Goal: Transaction & Acquisition: Purchase product/service

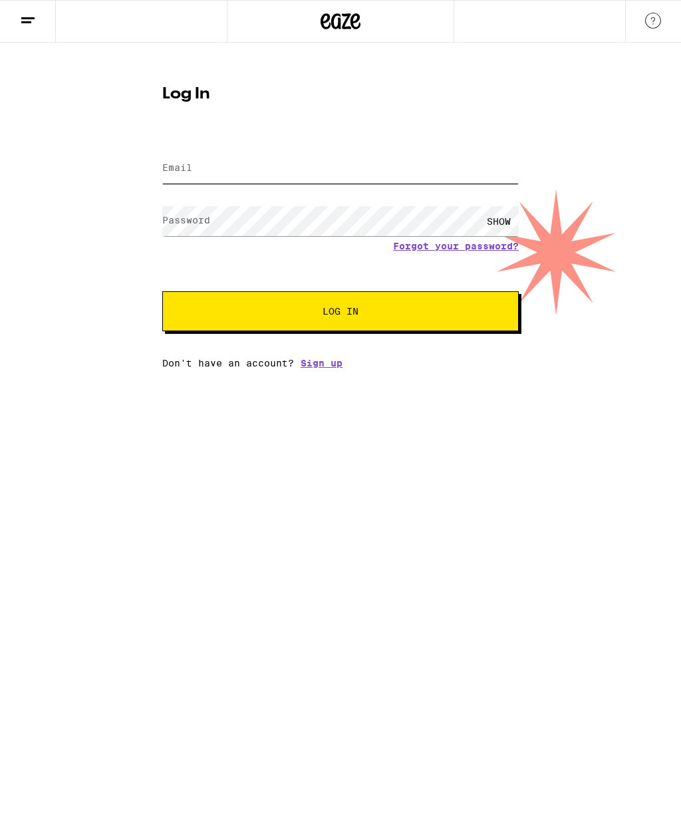
click at [318, 174] on input "Email" at bounding box center [340, 169] width 356 height 30
type input "[EMAIL_ADDRESS][DOMAIN_NAME]"
click at [404, 329] on button "Log In" at bounding box center [340, 311] width 356 height 40
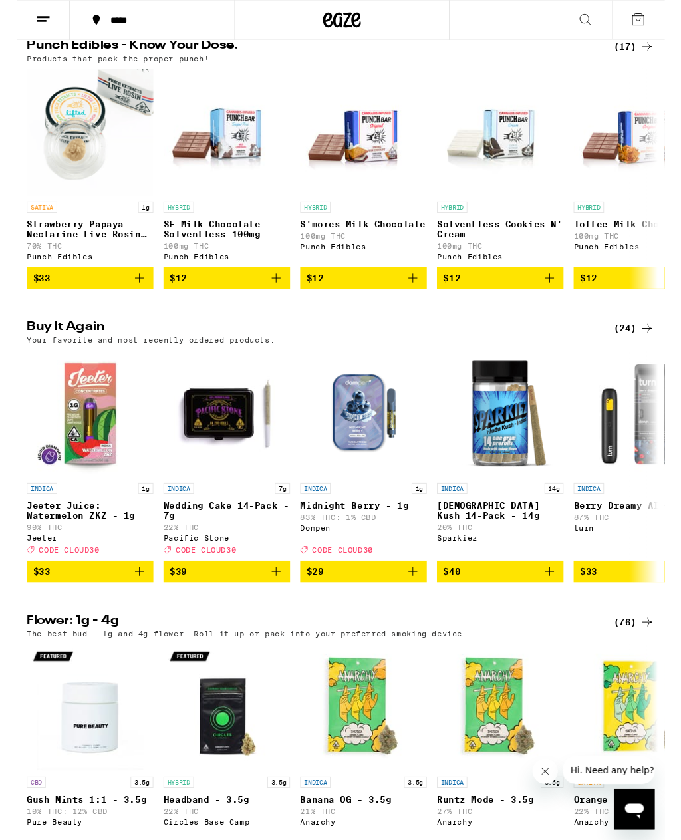
click at [271, 612] on button "$39" at bounding box center [220, 601] width 133 height 23
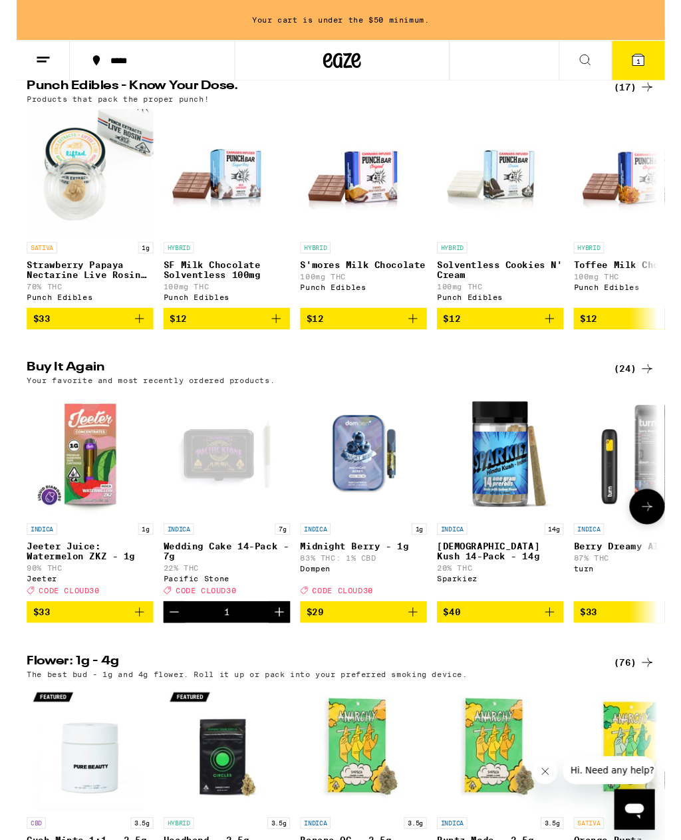
scroll to position [756, 0]
click at [282, 651] on icon "Increment" at bounding box center [276, 643] width 16 height 16
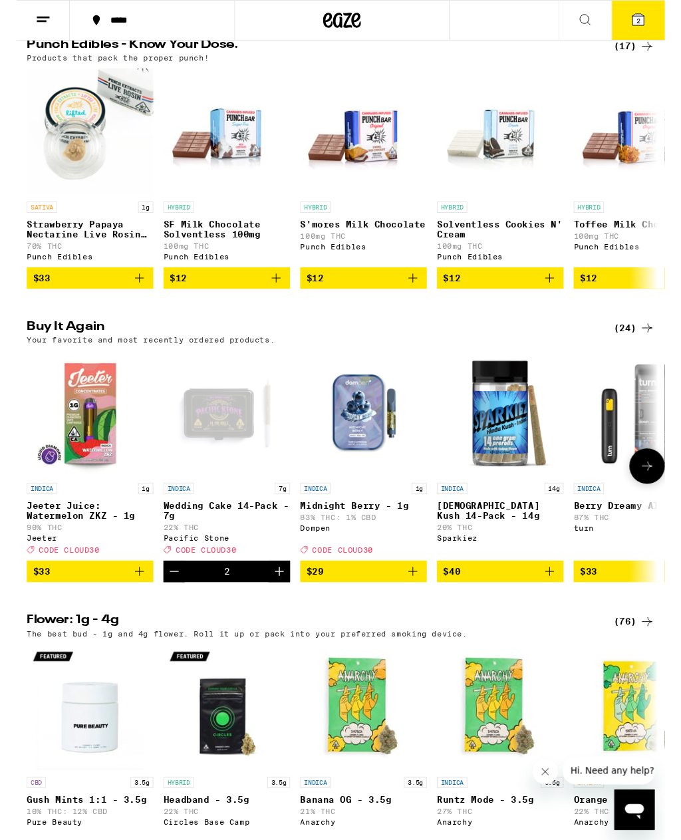
click at [281, 608] on icon "Increment" at bounding box center [276, 600] width 16 height 16
click at [655, 19] on icon at bounding box center [653, 21] width 12 height 12
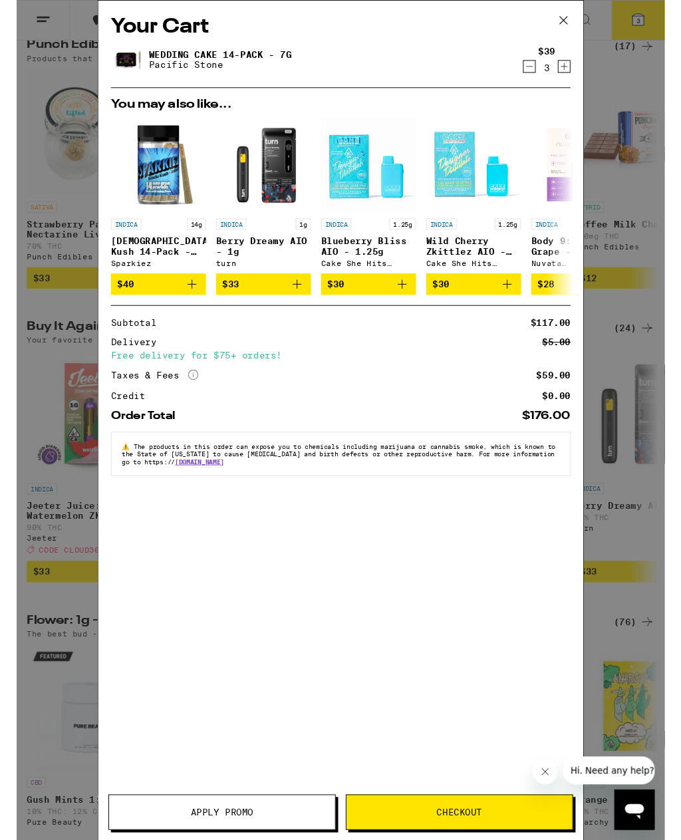
click at [263, 839] on span "Apply Promo" at bounding box center [215, 852] width 237 height 9
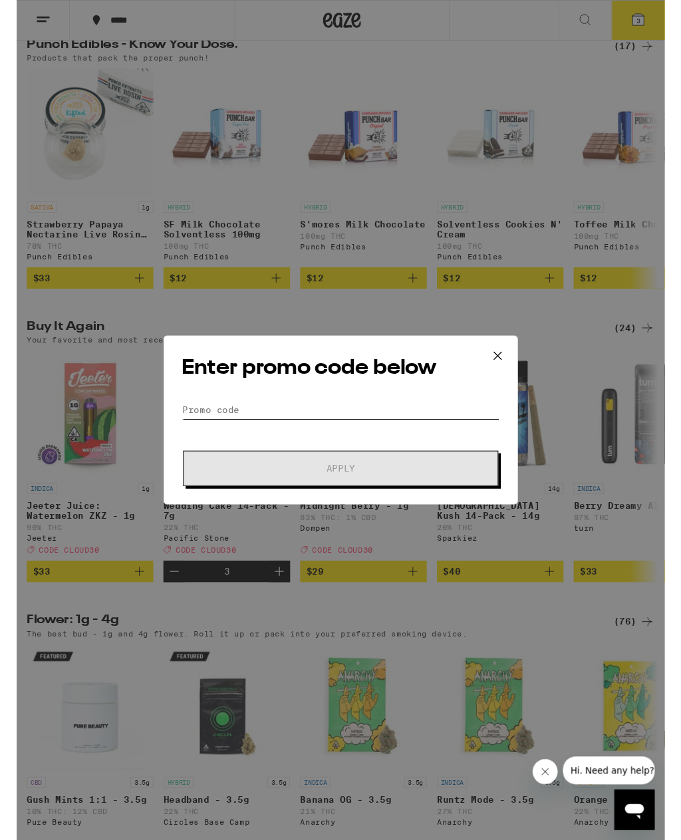
click at [344, 427] on input "Promo Code" at bounding box center [341, 430] width 334 height 20
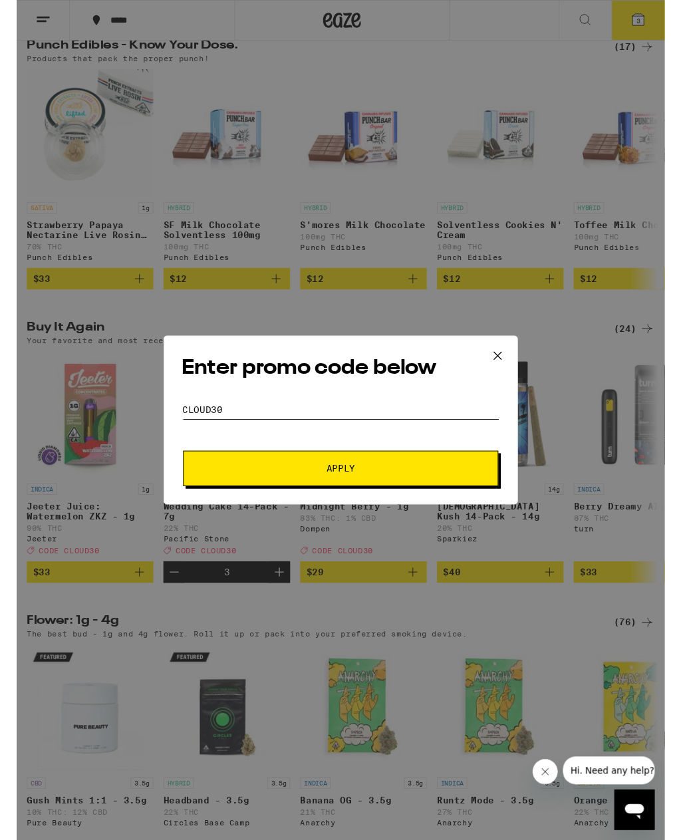
type input "Cloud30"
click at [410, 493] on span "Apply" at bounding box center [340, 491] width 239 height 9
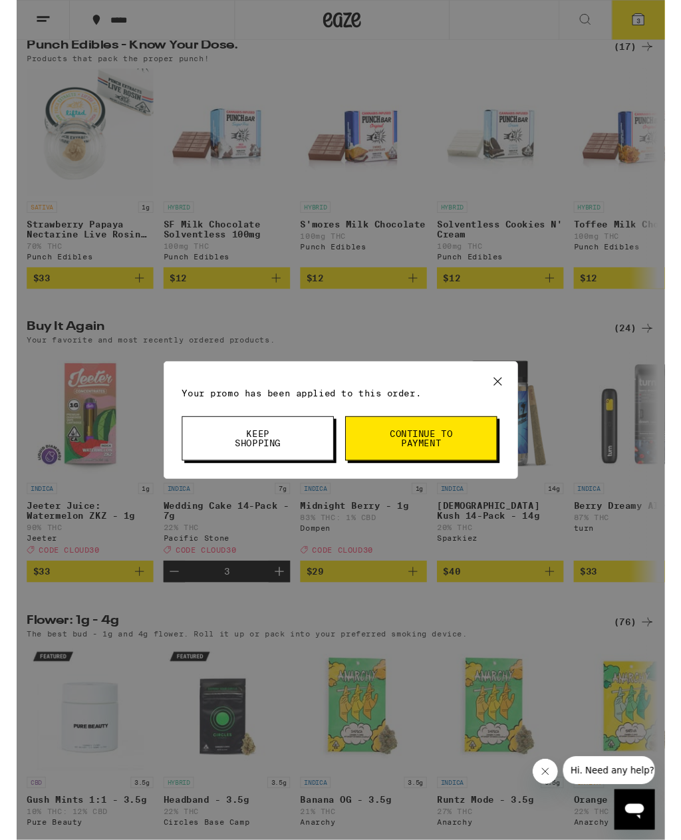
scroll to position [756, 0]
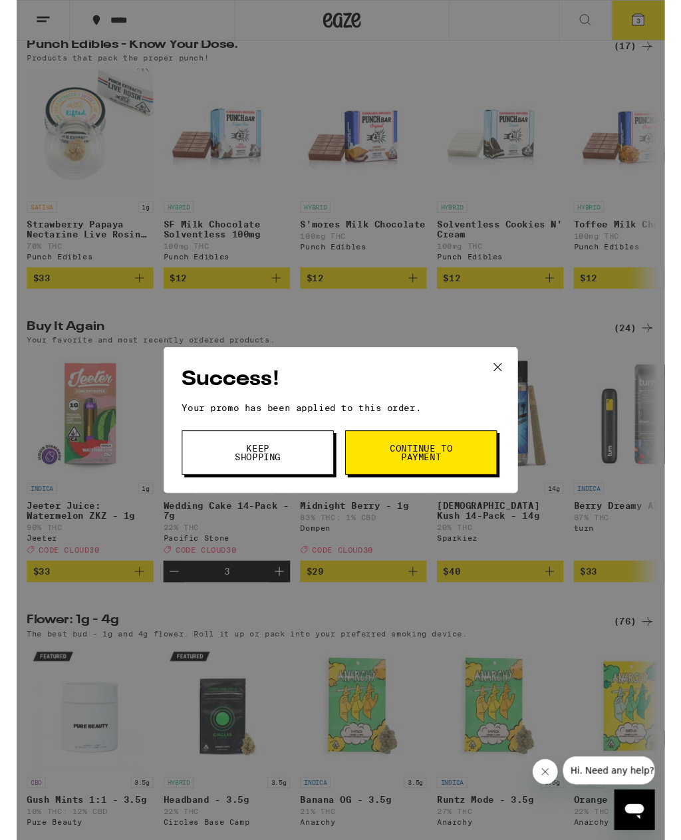
click at [263, 469] on span "Keep Shopping" at bounding box center [253, 475] width 68 height 19
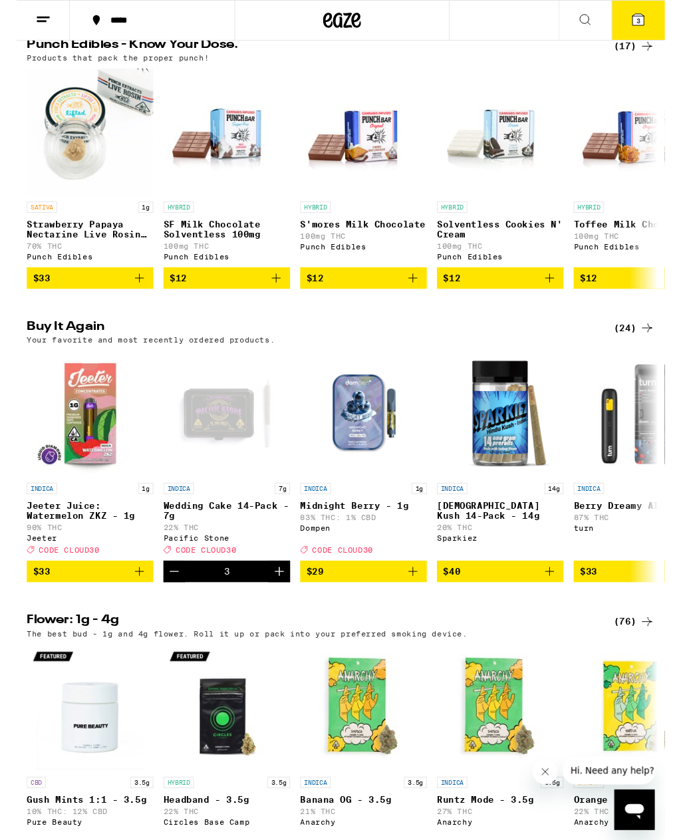
click at [544, 776] on icon "Close message from company" at bounding box center [545, 772] width 11 height 11
click at [652, 21] on span "3" at bounding box center [653, 22] width 4 height 8
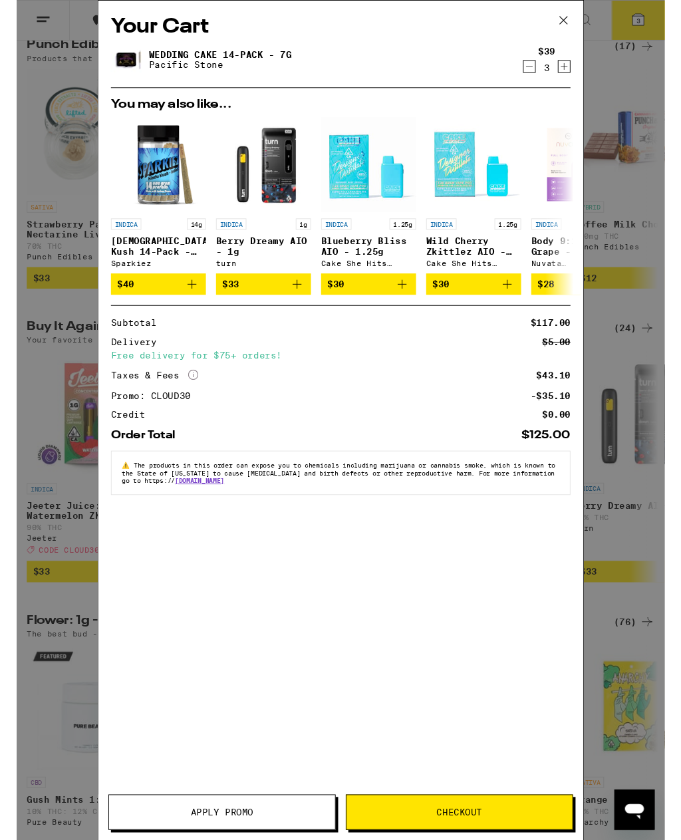
click at [575, 24] on icon at bounding box center [574, 21] width 20 height 20
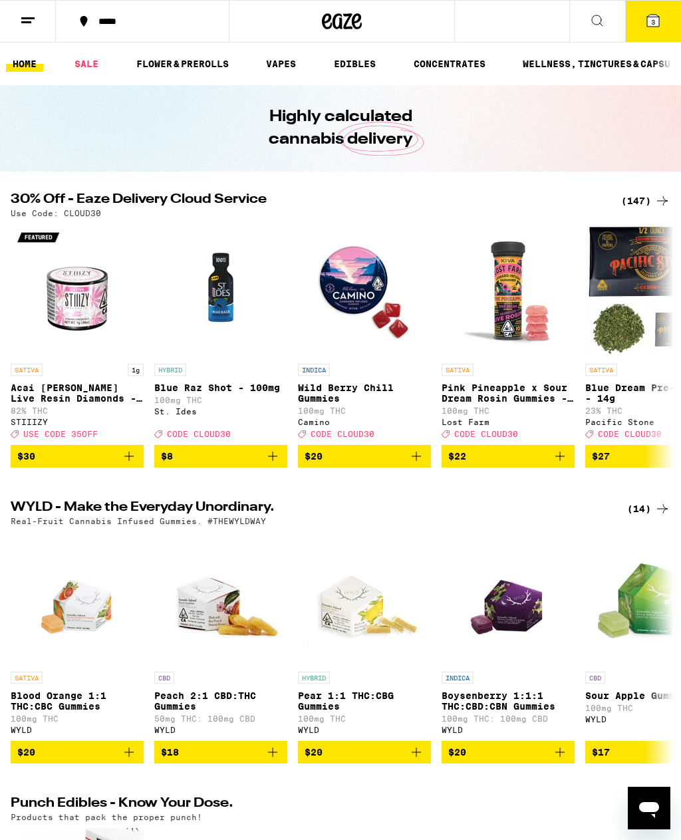
click at [657, 195] on icon at bounding box center [662, 201] width 16 height 16
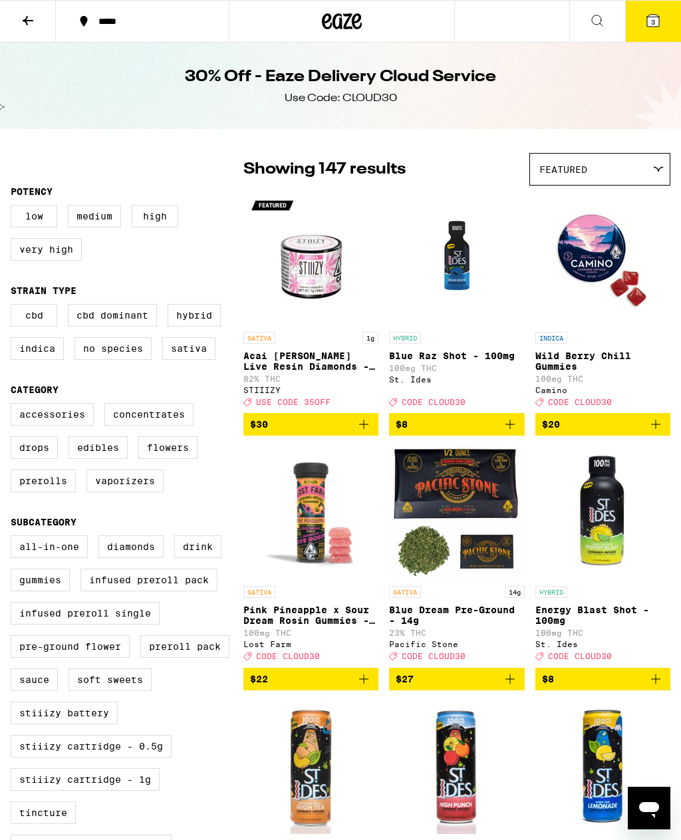
click at [48, 356] on label "Indica" at bounding box center [37, 348] width 53 height 23
click at [14, 306] on input "Indica" at bounding box center [13, 306] width 1 height 1
checkbox input "true"
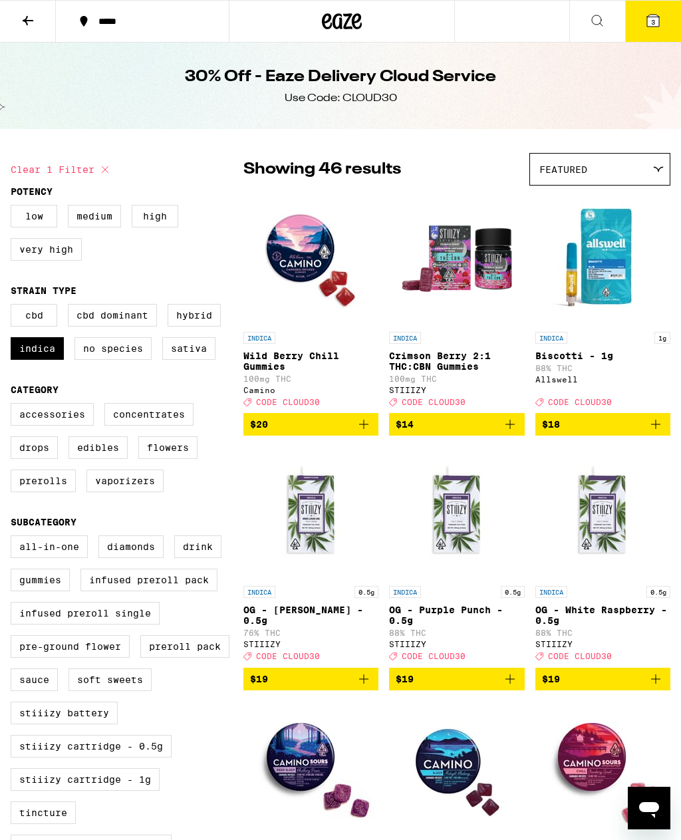
click at [132, 492] on label "Vaporizers" at bounding box center [124, 480] width 77 height 23
click at [14, 406] on input "Vaporizers" at bounding box center [13, 405] width 1 height 1
checkbox input "true"
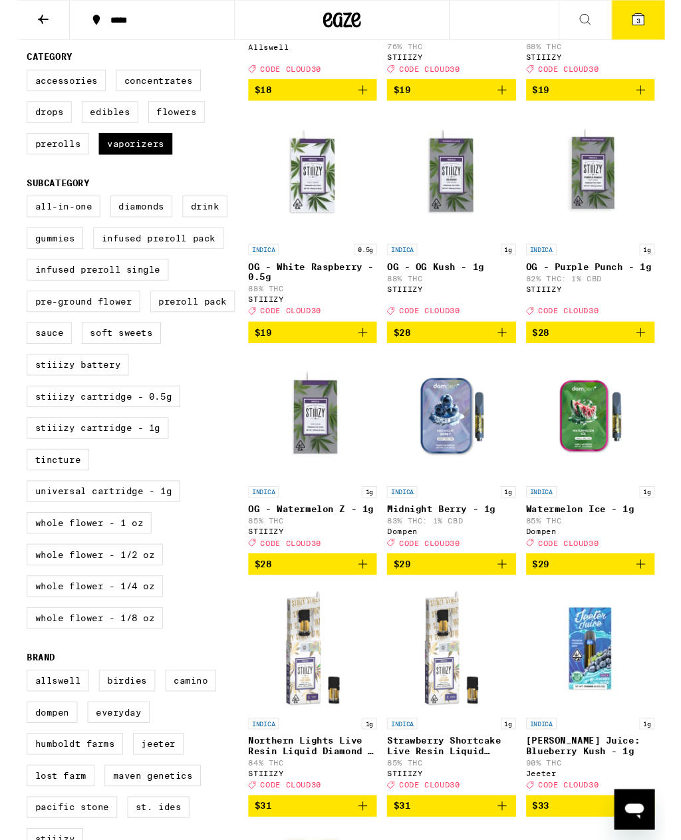
scroll to position [330, 0]
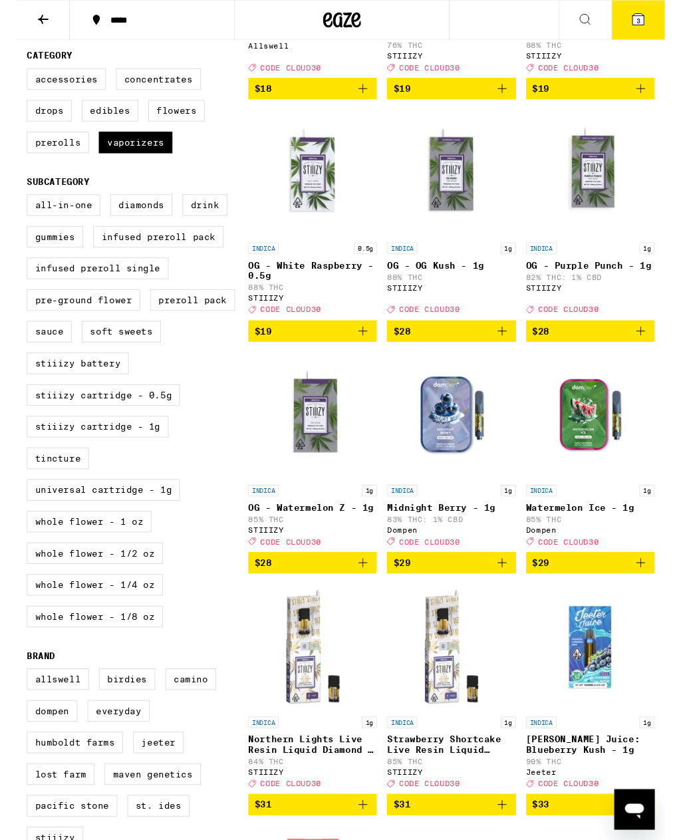
click at [513, 600] on icon "Add to bag" at bounding box center [510, 592] width 16 height 16
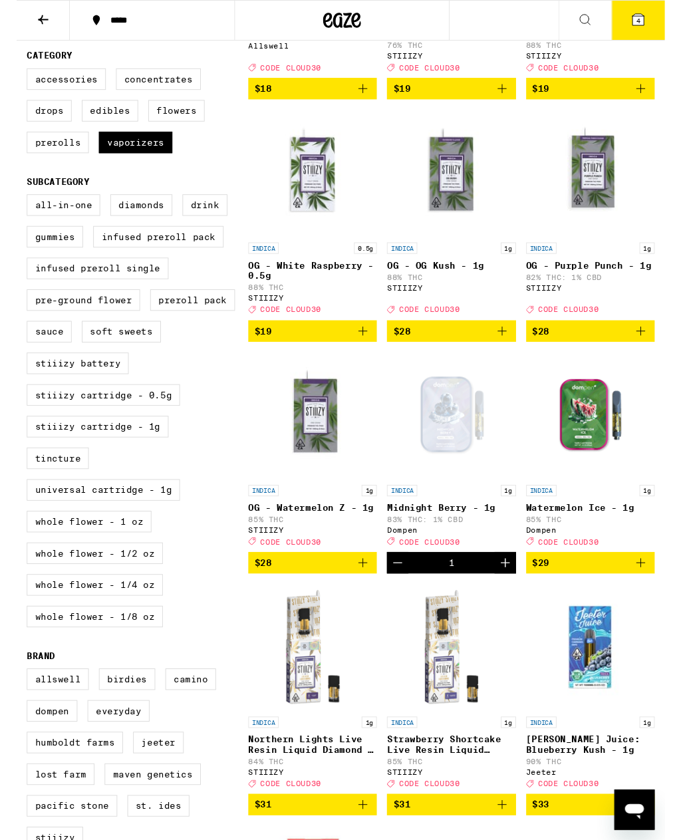
click at [652, 599] on icon "Add to bag" at bounding box center [656, 591] width 16 height 16
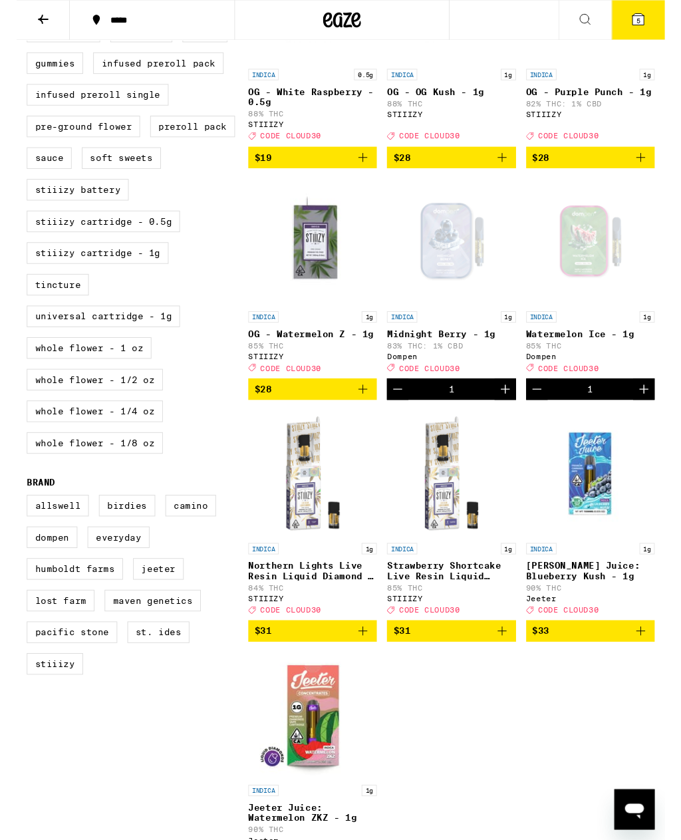
scroll to position [514, 0]
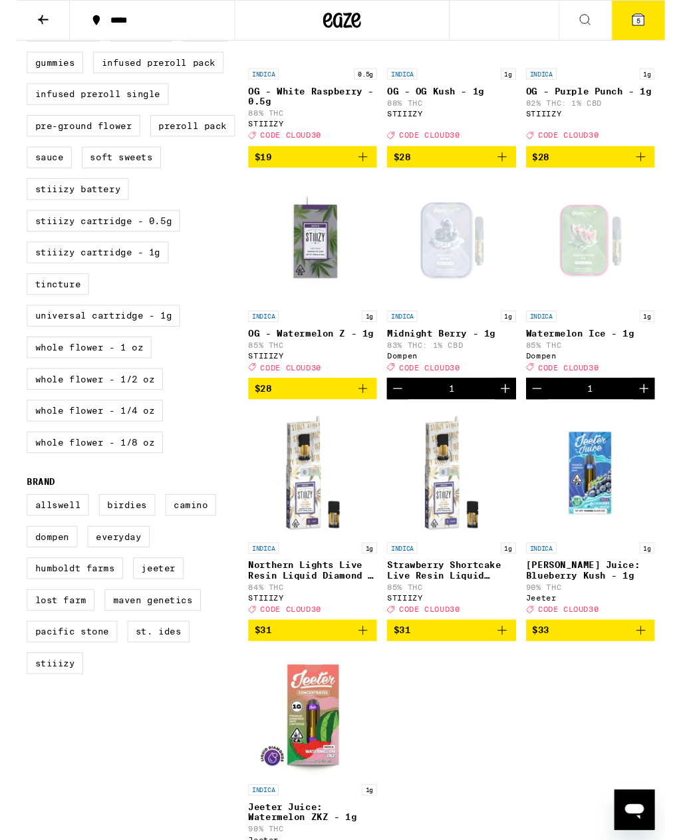
click at [655, 670] on icon "Add to bag" at bounding box center [656, 662] width 16 height 16
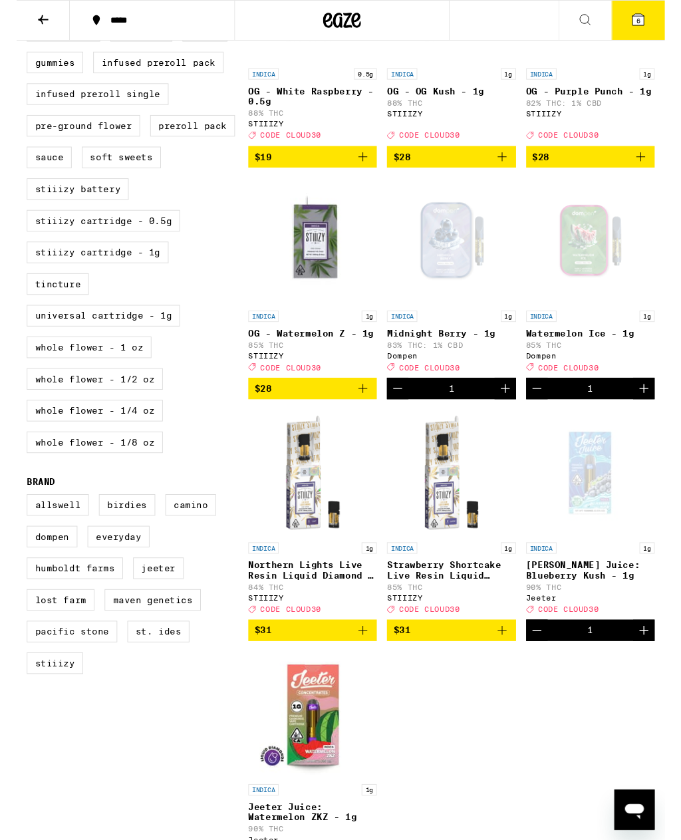
click at [655, 17] on icon at bounding box center [653, 21] width 12 height 12
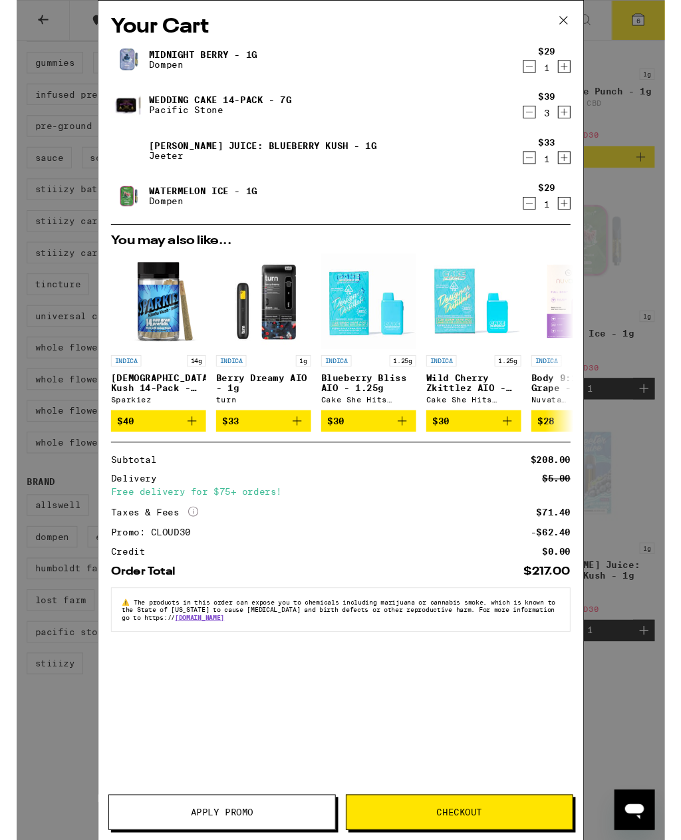
click at [580, 21] on icon at bounding box center [574, 21] width 20 height 20
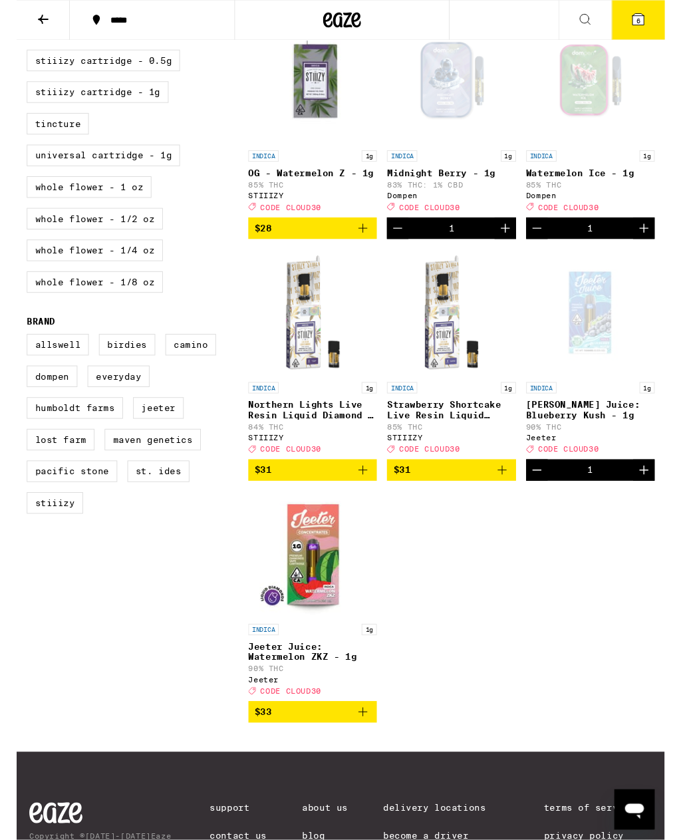
scroll to position [683, 0]
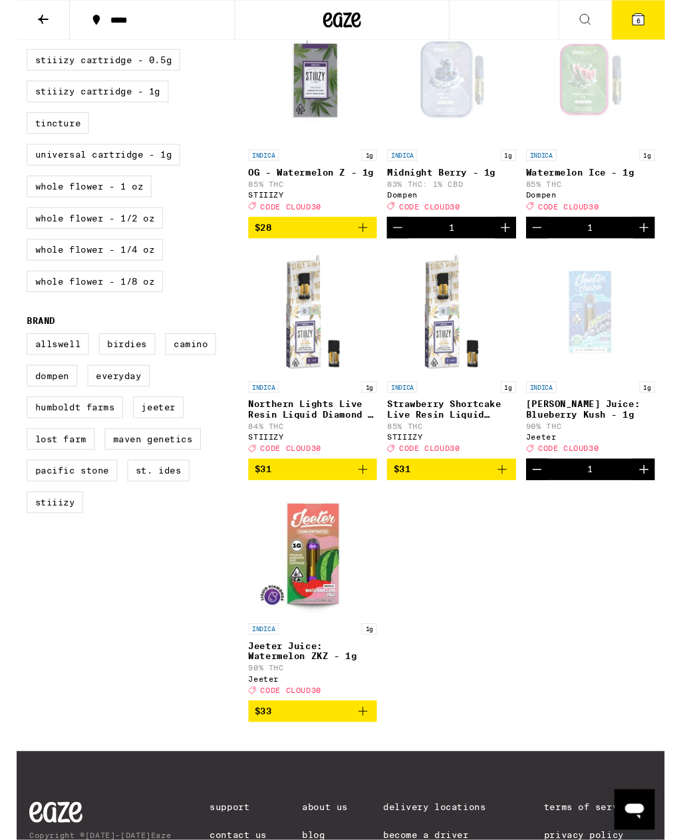
click at [368, 755] on icon "Add to bag" at bounding box center [364, 747] width 16 height 16
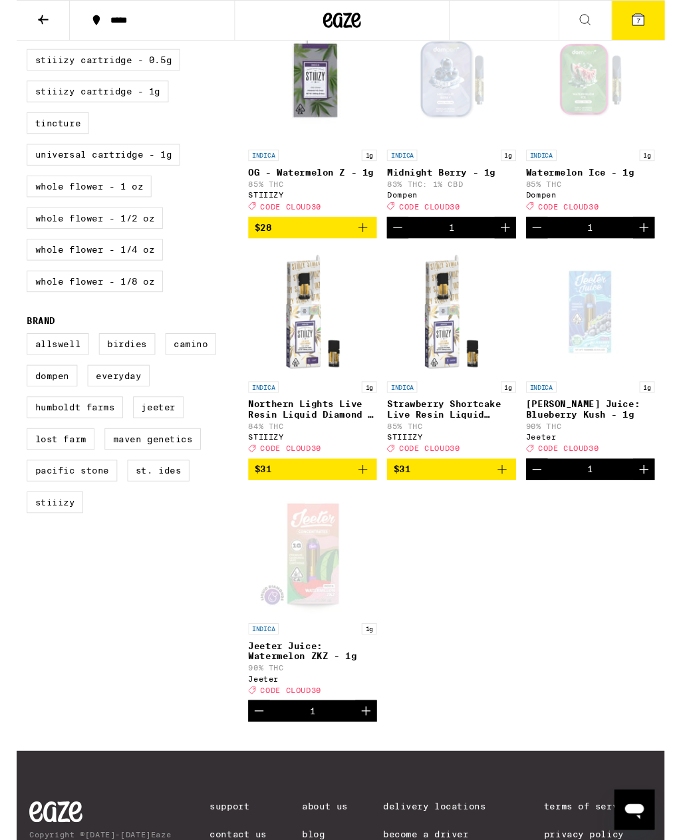
click at [652, 23] on span "7" at bounding box center [653, 22] width 4 height 8
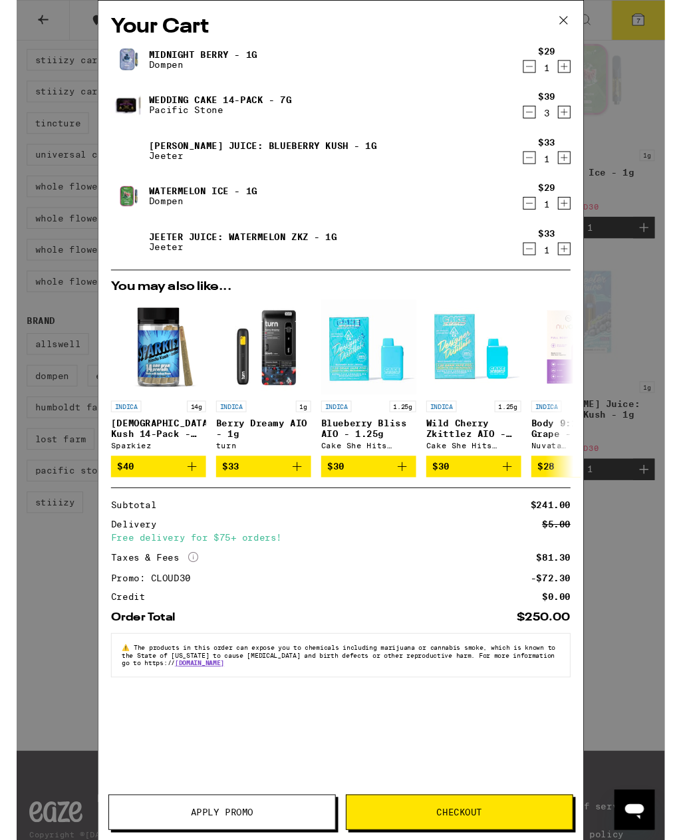
click at [479, 839] on span "Checkout" at bounding box center [465, 852] width 48 height 9
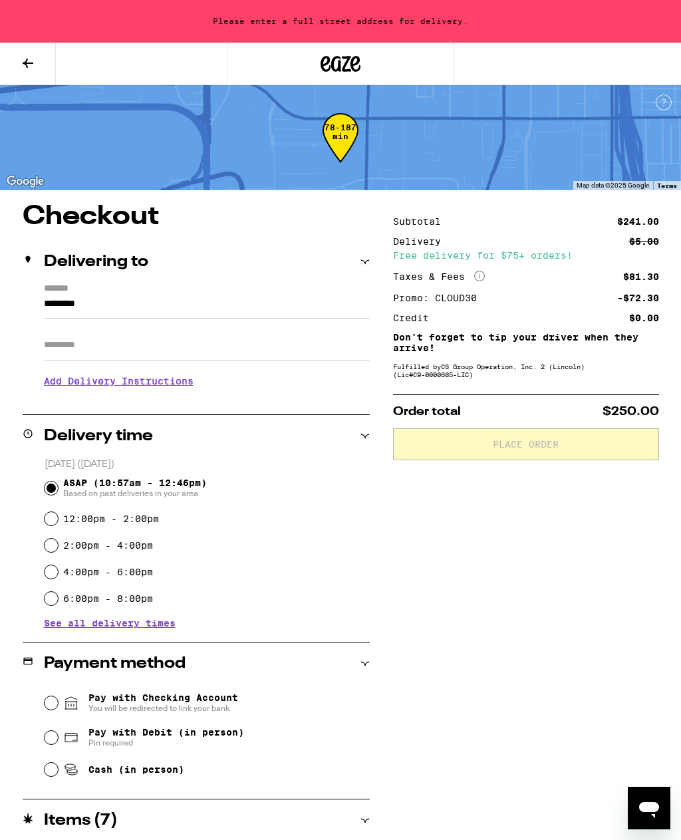
click at [162, 304] on input "*********" at bounding box center [207, 307] width 326 height 23
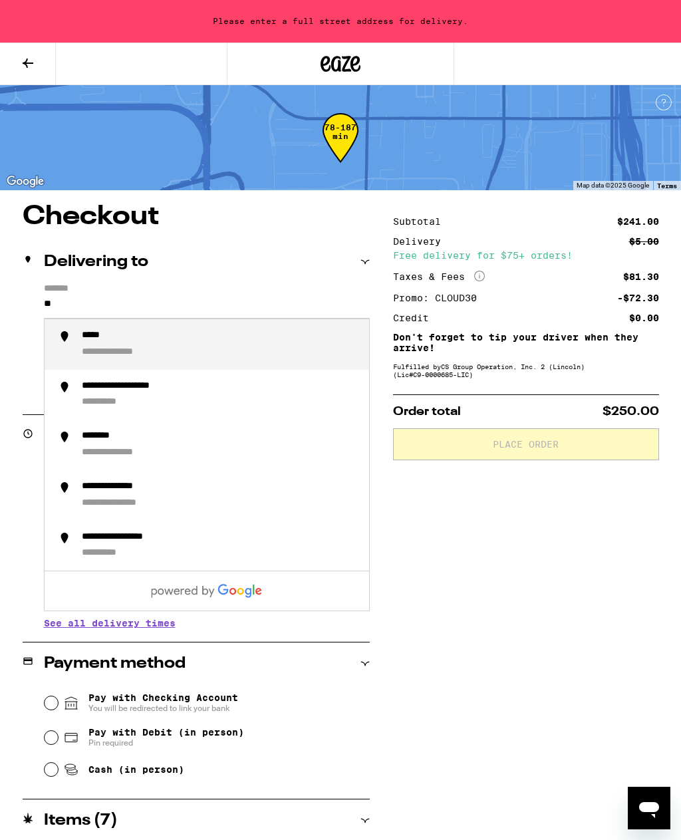
type input "*"
click at [223, 352] on div "**********" at bounding box center [220, 344] width 277 height 29
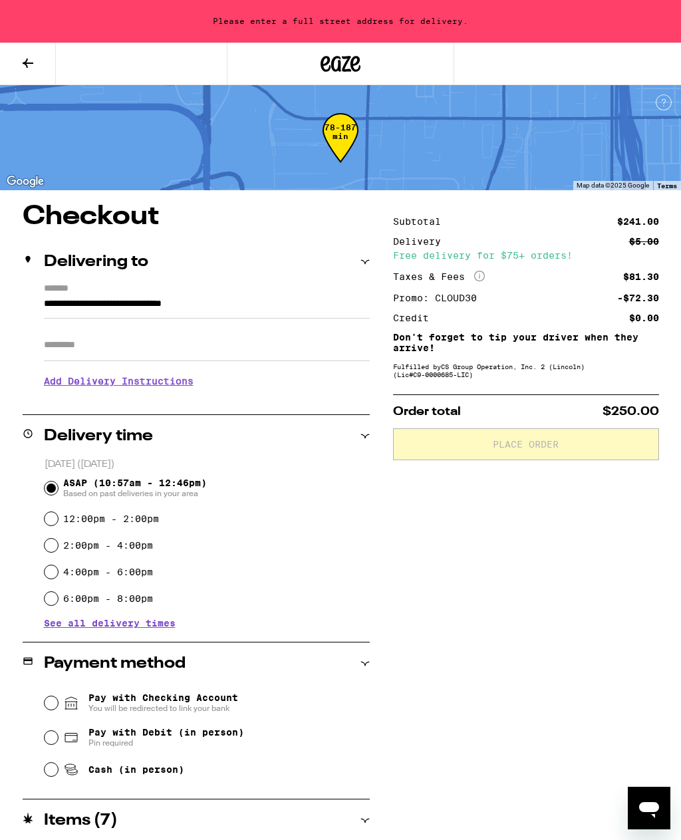
type input "**********"
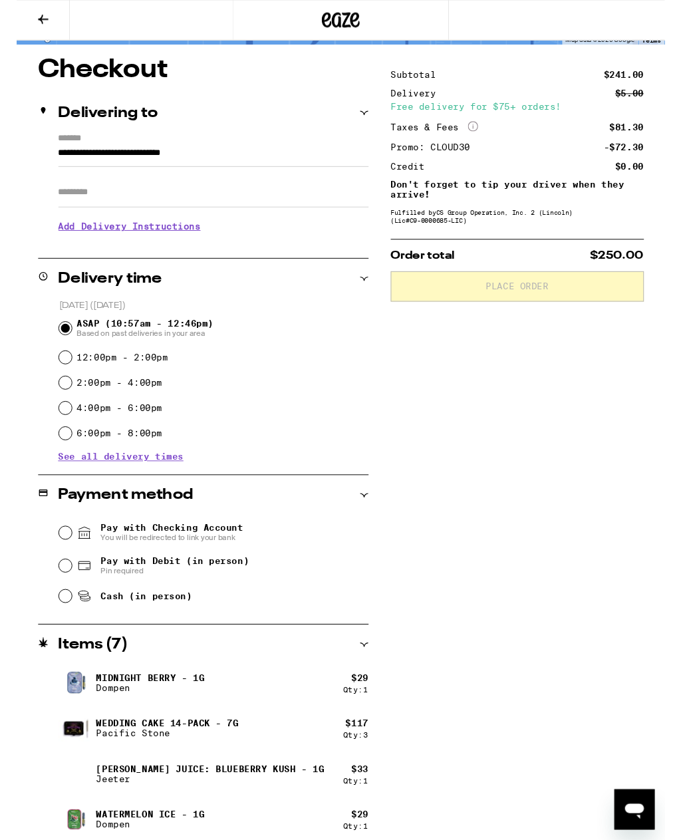
scroll to position [108, 0]
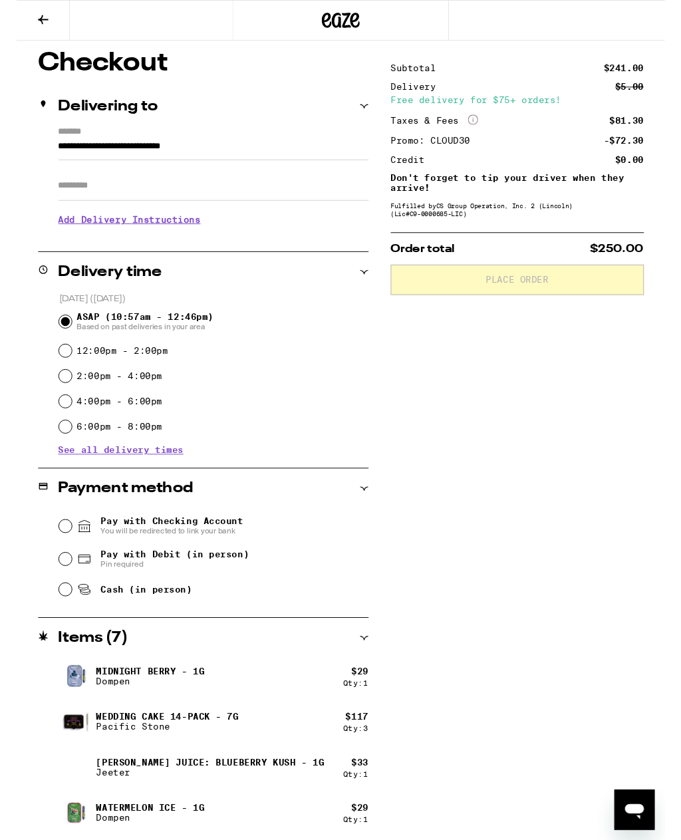
click at [53, 621] on input "Cash (in person)" at bounding box center [51, 618] width 13 height 13
radio input "true"
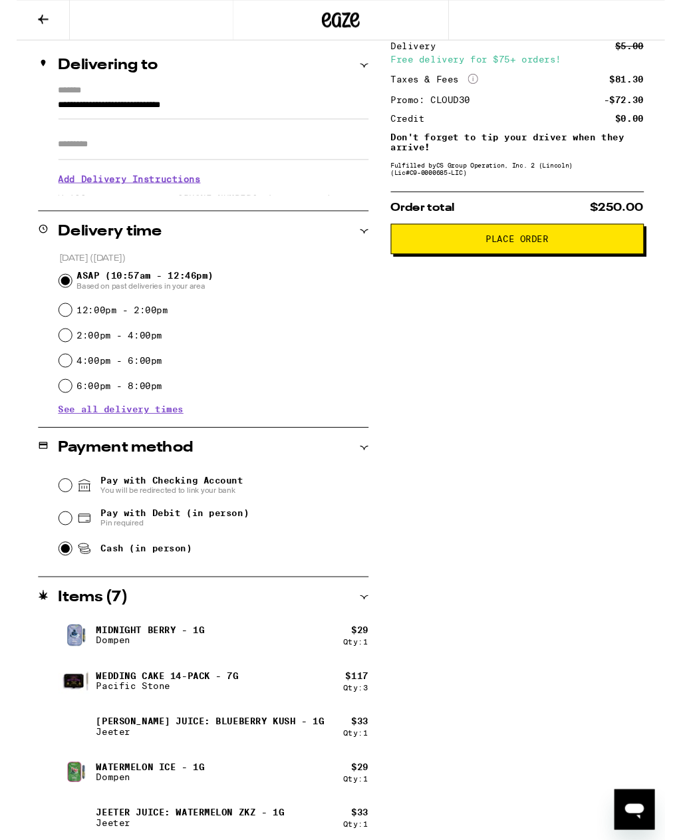
scroll to position [157, 0]
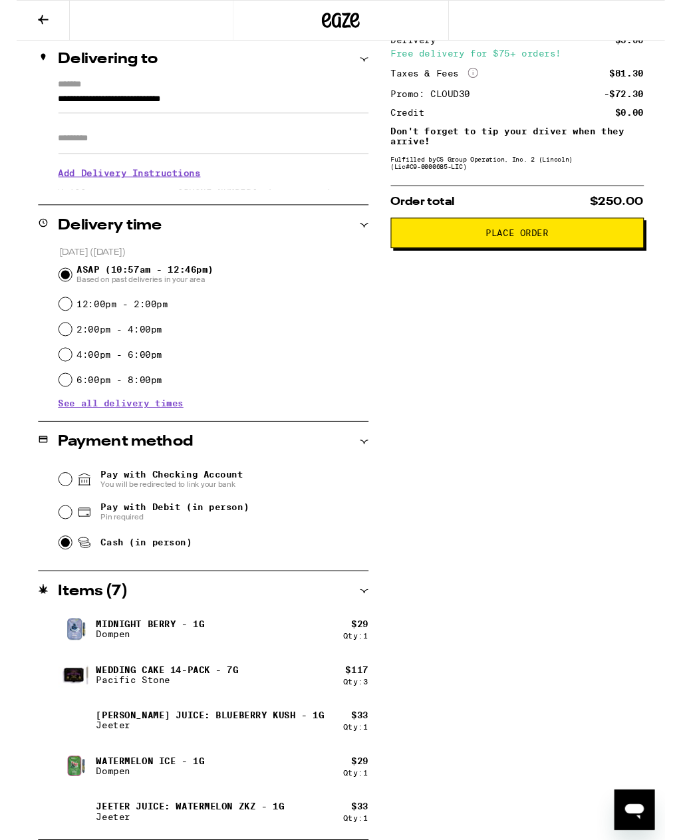
click at [576, 259] on button "Place Order" at bounding box center [526, 245] width 266 height 32
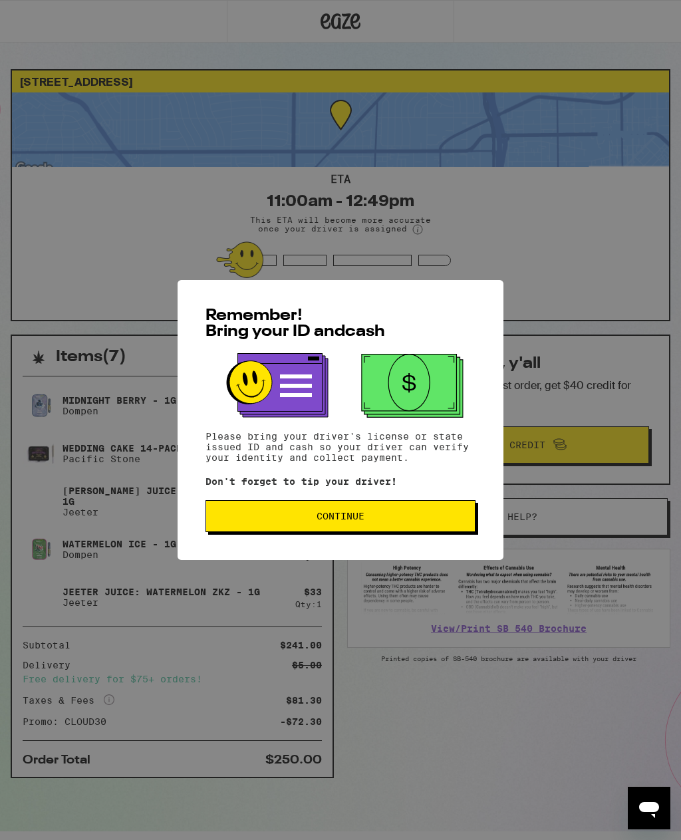
click at [400, 508] on button "Continue" at bounding box center [340, 516] width 270 height 32
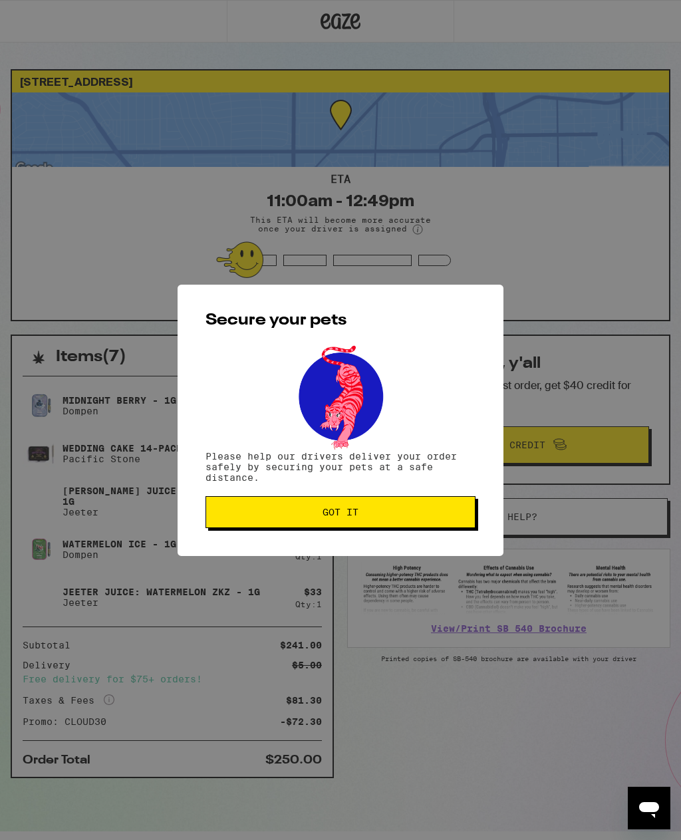
click at [400, 511] on span "Got it" at bounding box center [340, 511] width 247 height 9
